Goal: Information Seeking & Learning: Learn about a topic

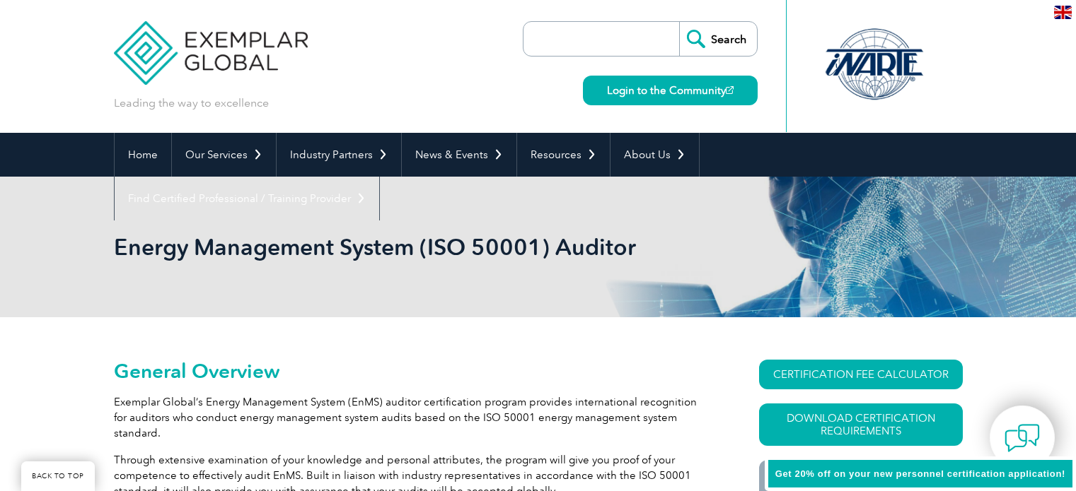
scroll to position [141, 0]
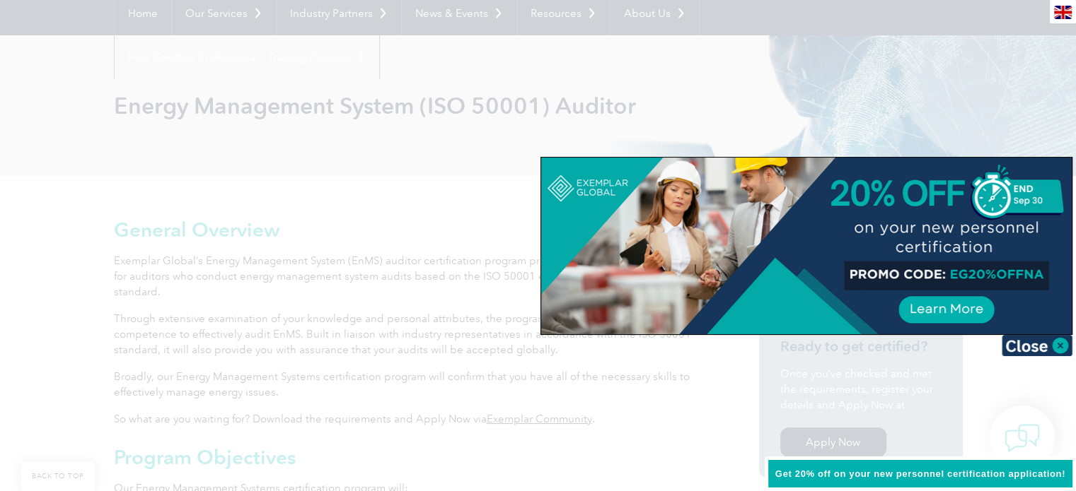
click at [461, 262] on div at bounding box center [538, 245] width 1076 height 491
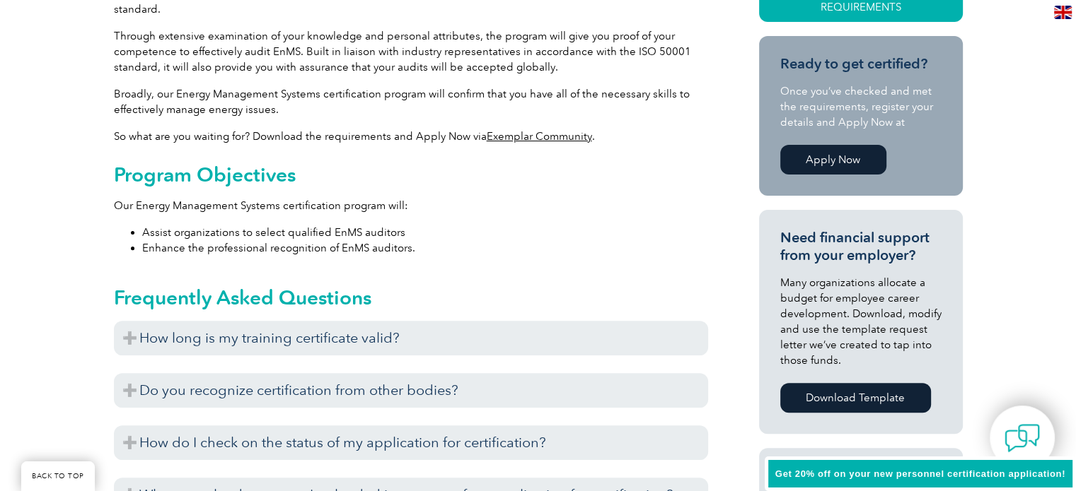
scroll to position [636, 0]
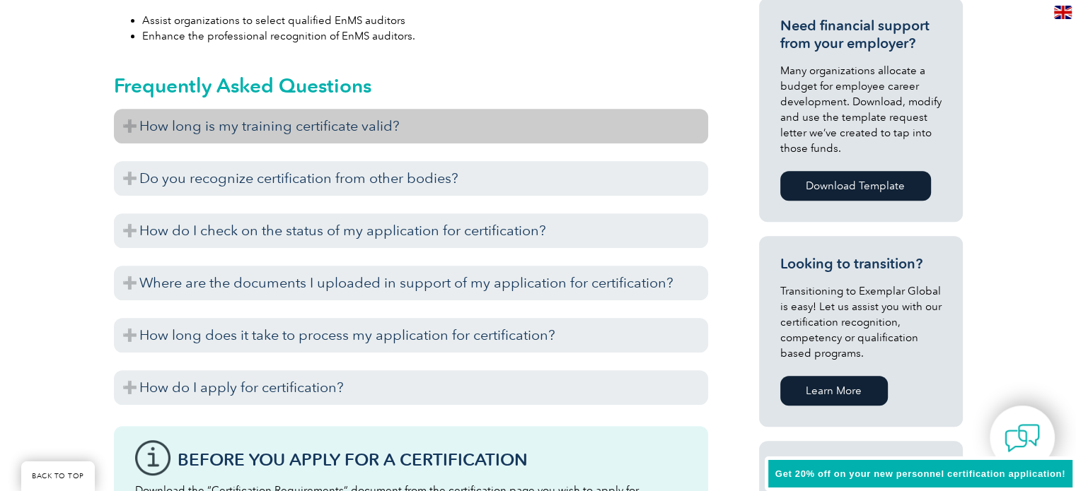
click at [356, 111] on h3 "How long is my training certificate valid?" at bounding box center [411, 126] width 594 height 35
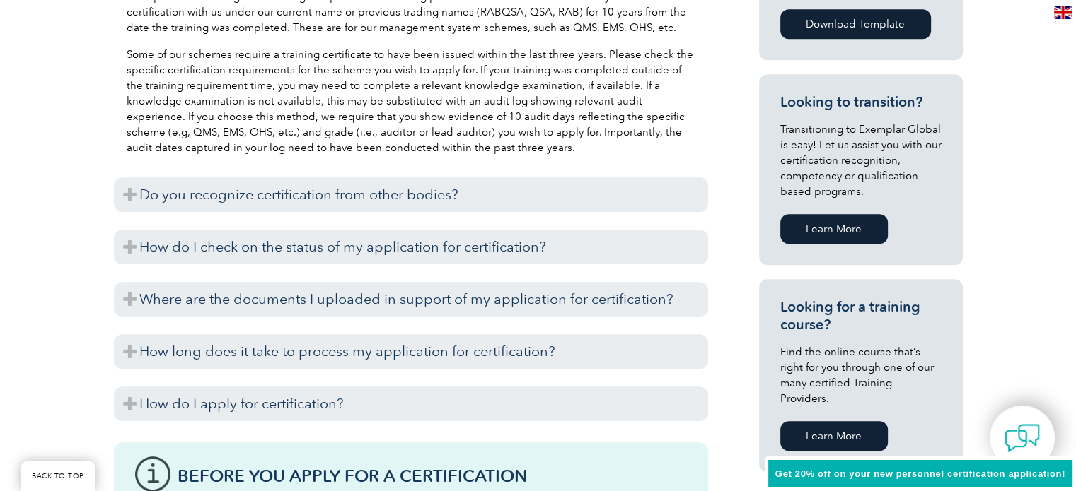
scroll to position [849, 0]
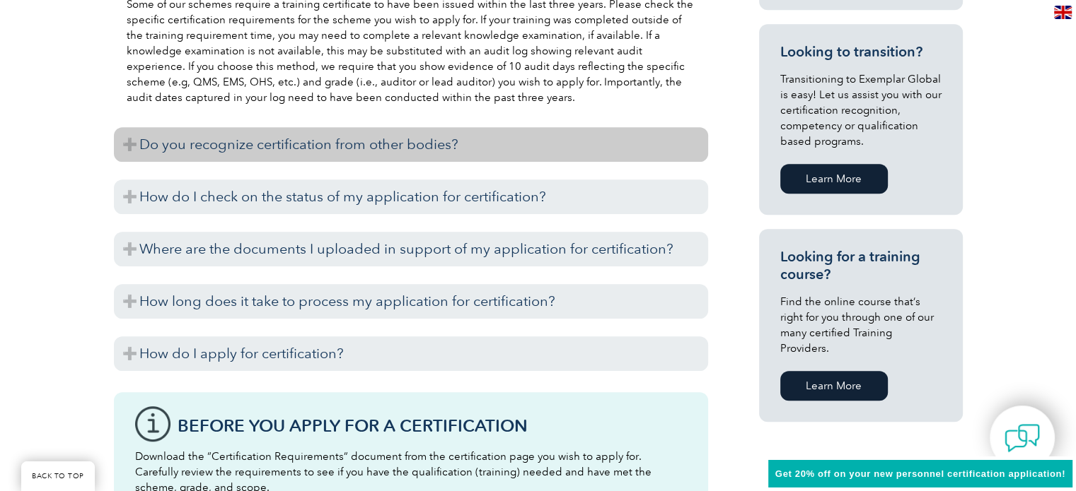
click at [494, 129] on h3 "Do you recognize certification from other bodies?" at bounding box center [411, 144] width 594 height 35
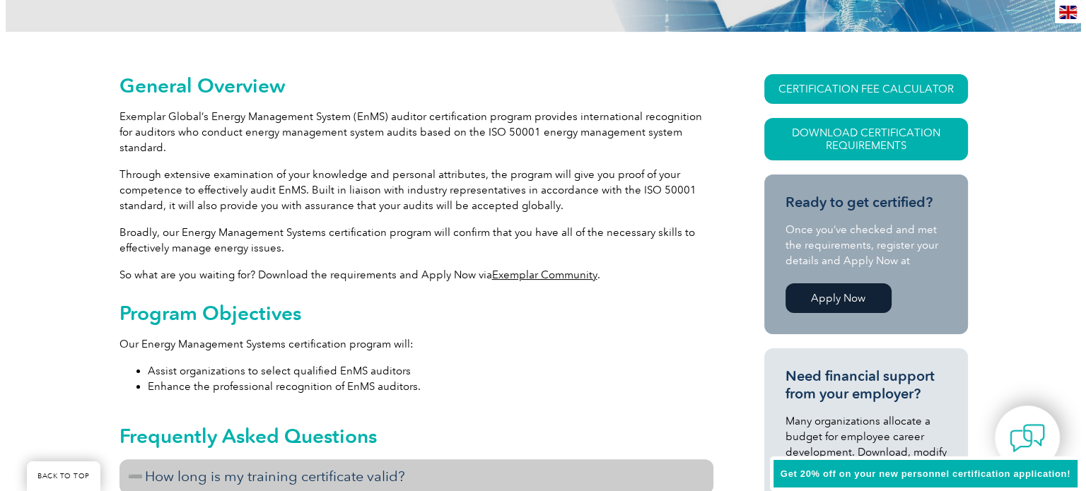
scroll to position [141, 0]
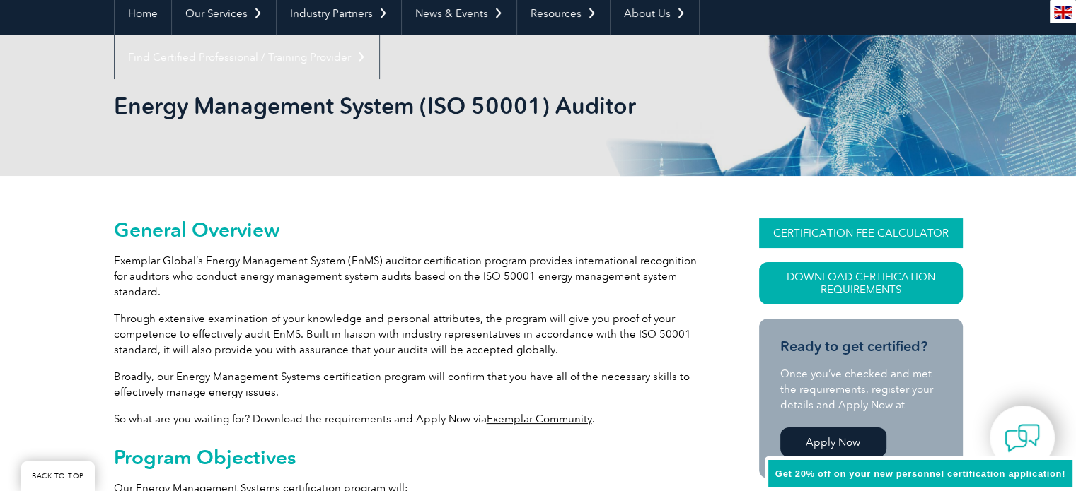
click at [791, 245] on link "CERTIFICATION FEE CALCULATOR" at bounding box center [861, 234] width 204 height 30
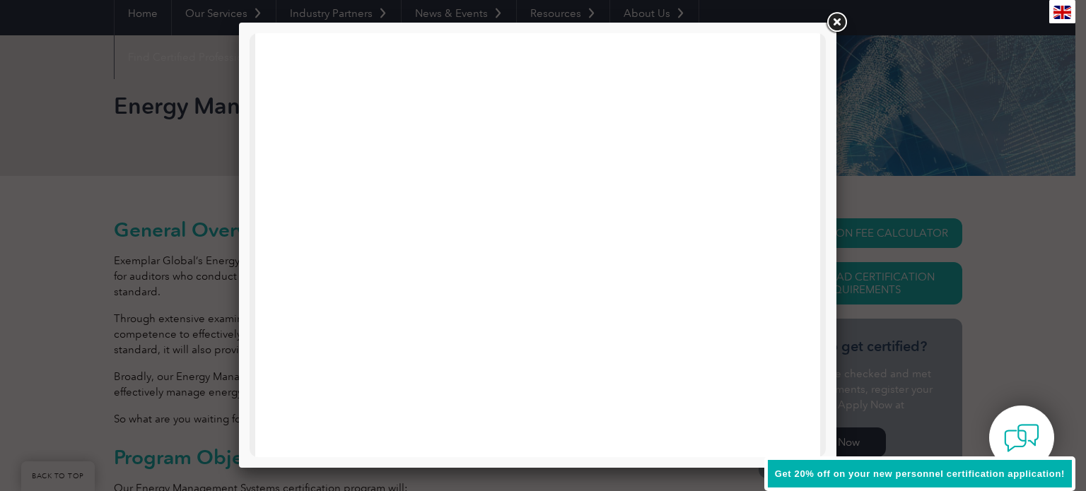
scroll to position [283, 0]
click at [855, 476] on span "Get 20% off on your new personnel certification application!" at bounding box center [920, 474] width 290 height 11
click at [862, 475] on span "Get 20% off on your new personnel certification application!" at bounding box center [920, 474] width 290 height 11
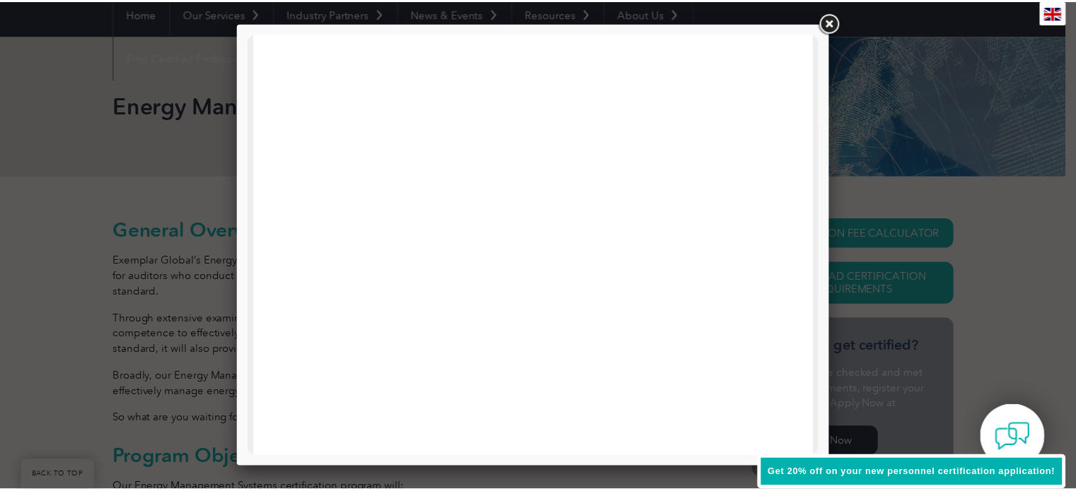
scroll to position [495, 0]
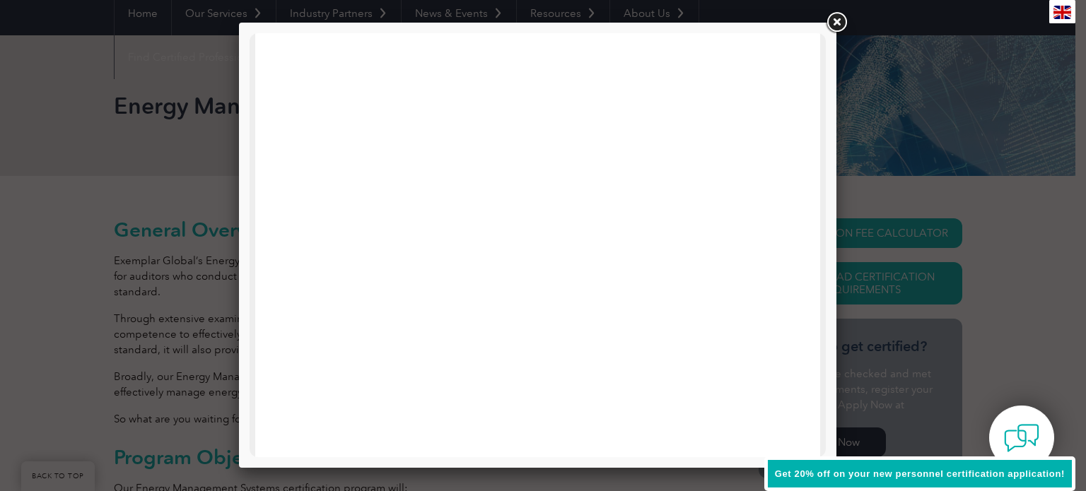
click at [848, 23] on link at bounding box center [836, 22] width 25 height 25
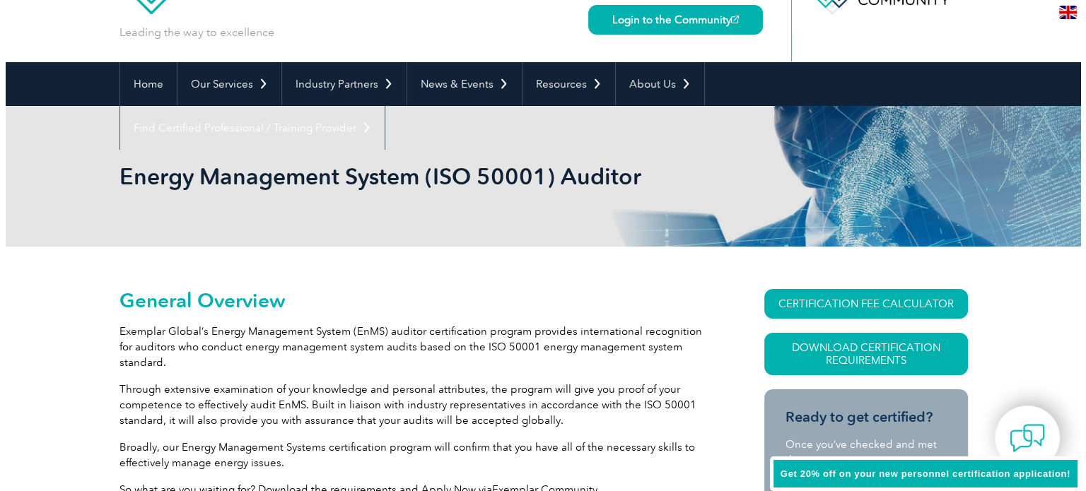
scroll to position [212, 0]
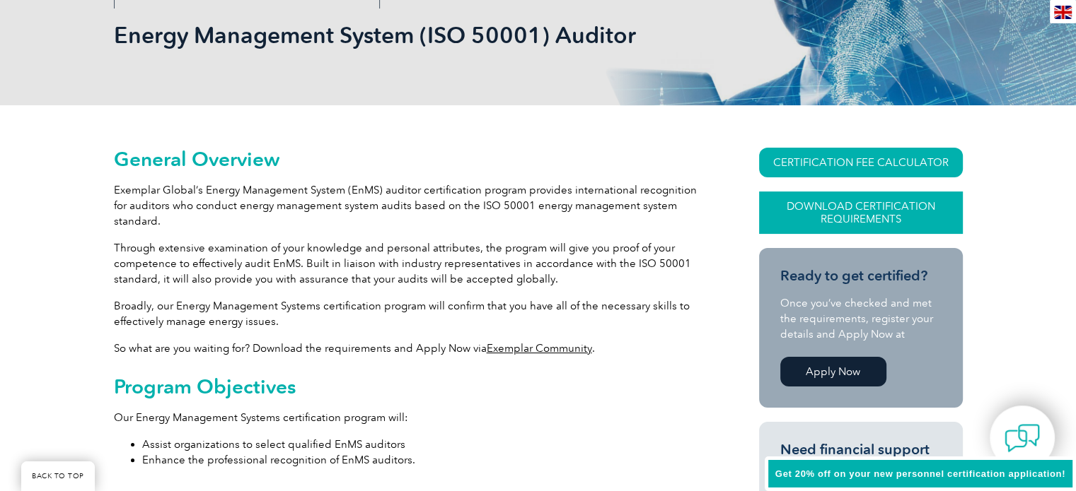
click at [805, 213] on link "Download Certification Requirements" at bounding box center [861, 213] width 204 height 42
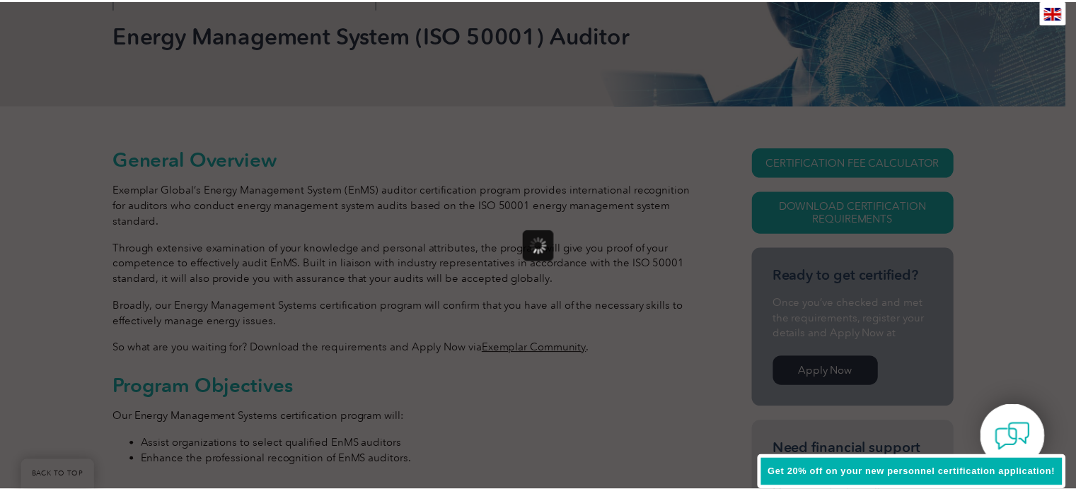
scroll to position [0, 0]
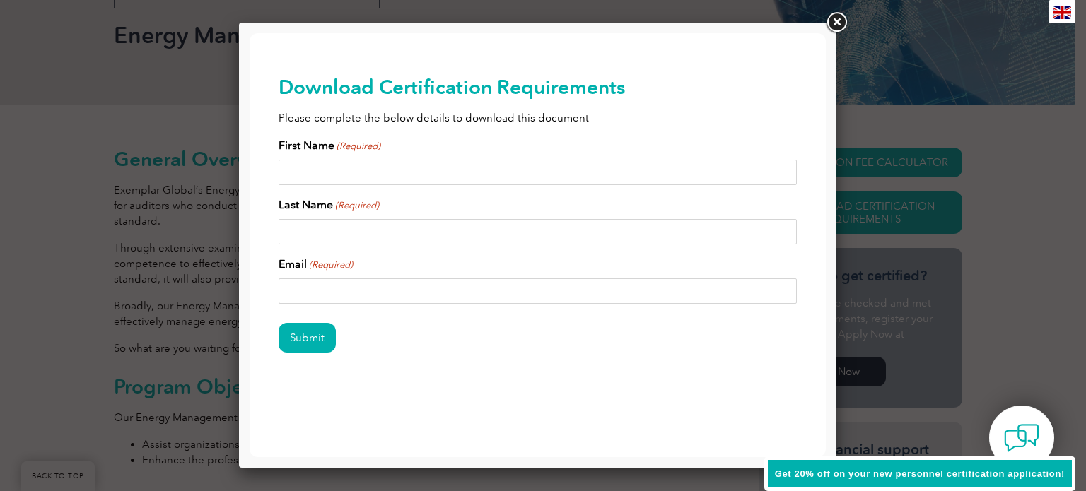
click at [842, 24] on link at bounding box center [836, 22] width 25 height 25
